Goal: Information Seeking & Learning: Learn about a topic

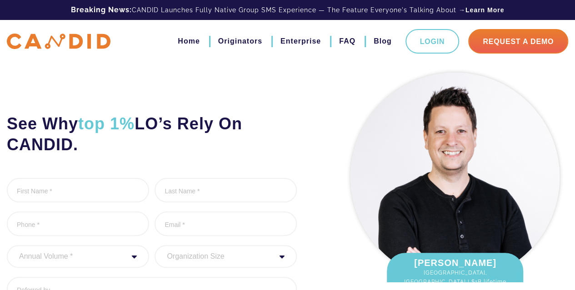
click at [65, 45] on img at bounding box center [59, 42] width 104 height 16
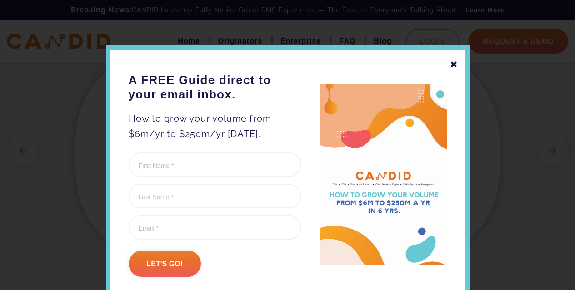
scroll to position [55, 0]
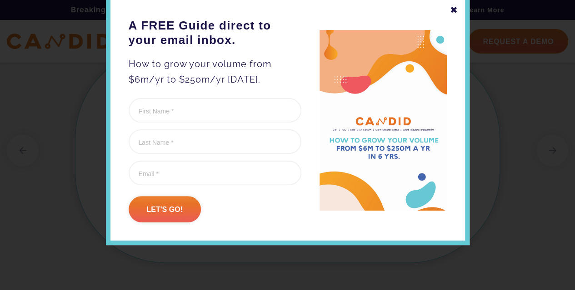
click at [451, 3] on div "✖" at bounding box center [454, 9] width 8 height 15
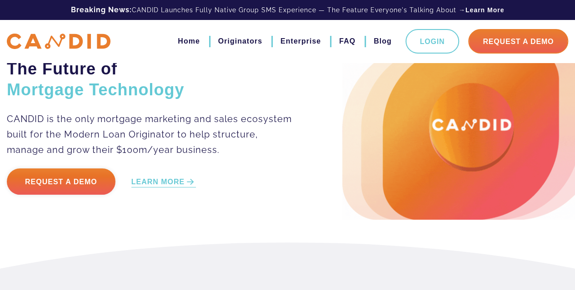
scroll to position [0, 0]
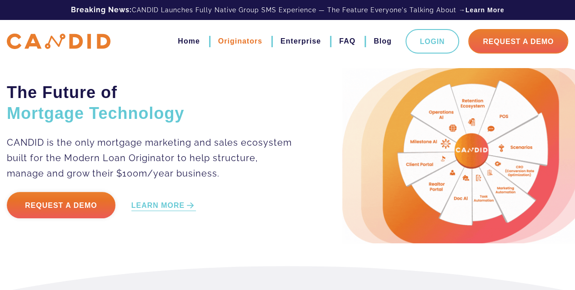
click at [245, 43] on link "Originators" at bounding box center [240, 41] width 44 height 15
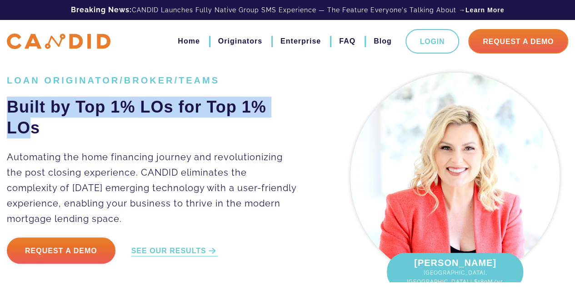
drag, startPoint x: 31, startPoint y: 128, endPoint x: 0, endPoint y: 108, distance: 37.4
click at [0, 108] on div "LOAN ORIGINATOR/BROKER/TEAMS Built by Top 1% LOs for Top 1% LOs Automating the …" at bounding box center [167, 175] width 335 height 200
click at [24, 123] on h2 "Built by Top 1% LOs for Top 1% LOs" at bounding box center [152, 118] width 290 height 42
drag, startPoint x: 43, startPoint y: 131, endPoint x: 0, endPoint y: 93, distance: 57.6
click at [0, 93] on div "LOAN ORIGINATOR/BROKER/TEAMS Built by Top 1% LOs for Top 1% LOs Automating the …" at bounding box center [167, 175] width 335 height 200
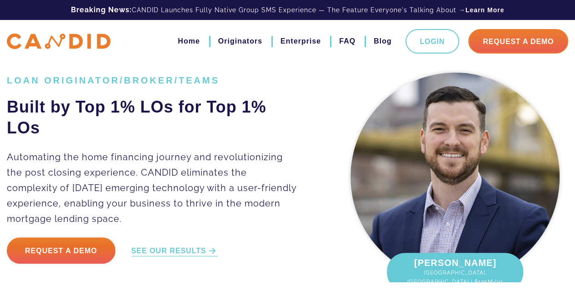
click at [90, 158] on p "Automating the home financing journey and revolutionizing the post closing expe…" at bounding box center [152, 187] width 290 height 77
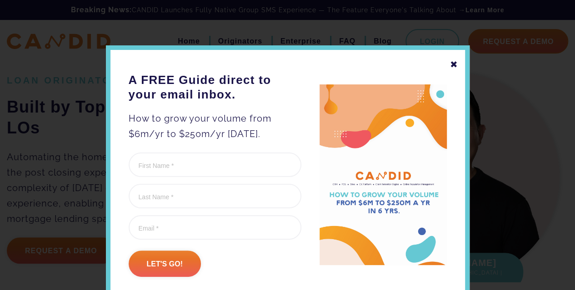
click at [453, 61] on div "✖" at bounding box center [454, 64] width 8 height 15
